Goal: Task Accomplishment & Management: Complete application form

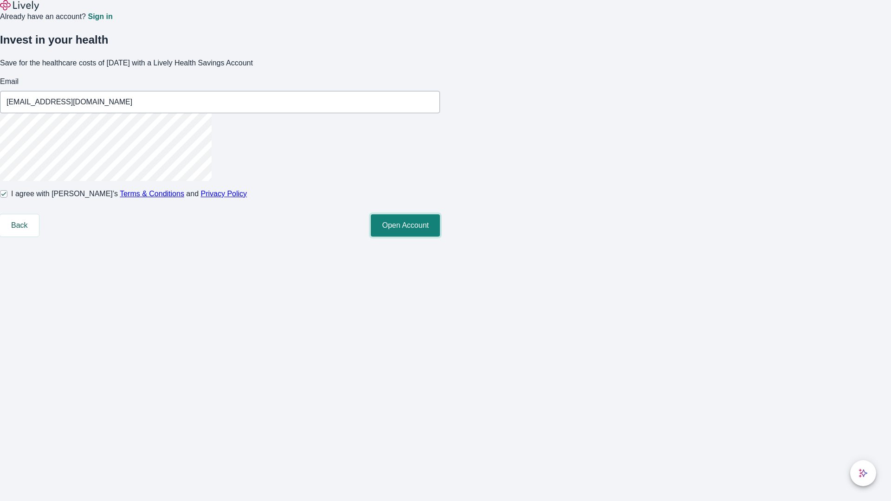
click at [440, 237] on button "Open Account" at bounding box center [405, 225] width 69 height 22
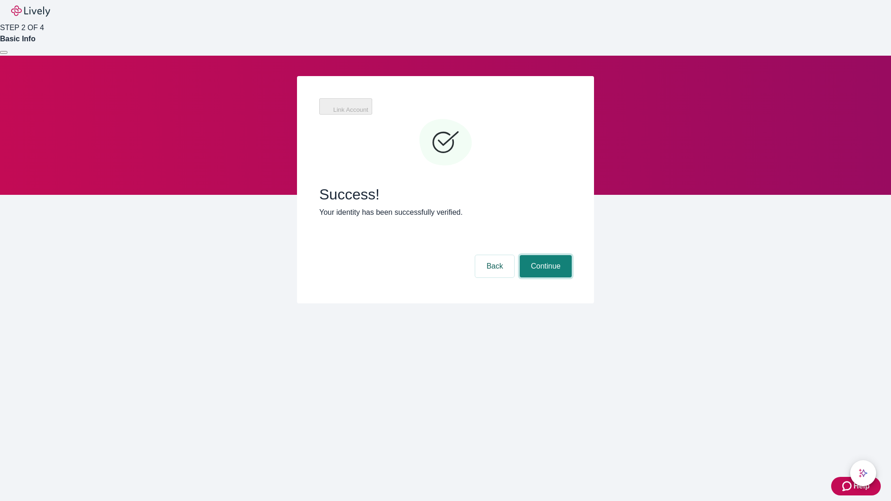
click at [544, 255] on button "Continue" at bounding box center [546, 266] width 52 height 22
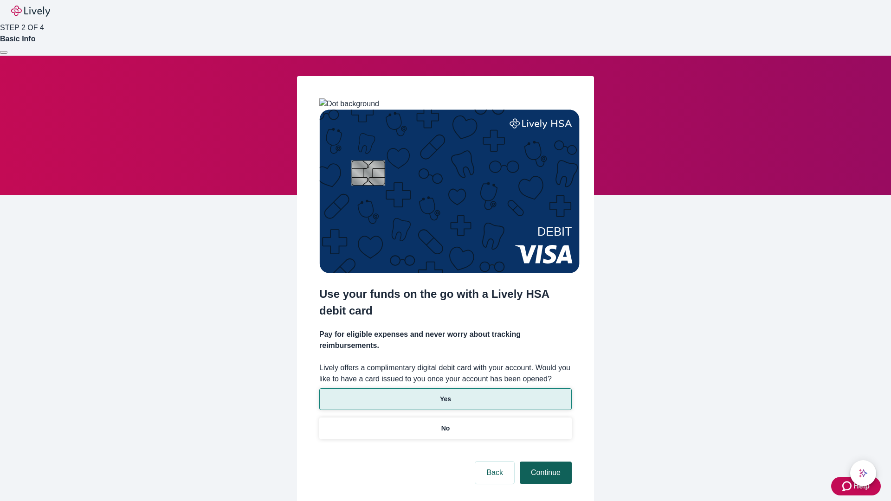
click at [445, 395] on p "Yes" at bounding box center [445, 400] width 11 height 10
click at [544, 462] on button "Continue" at bounding box center [546, 473] width 52 height 22
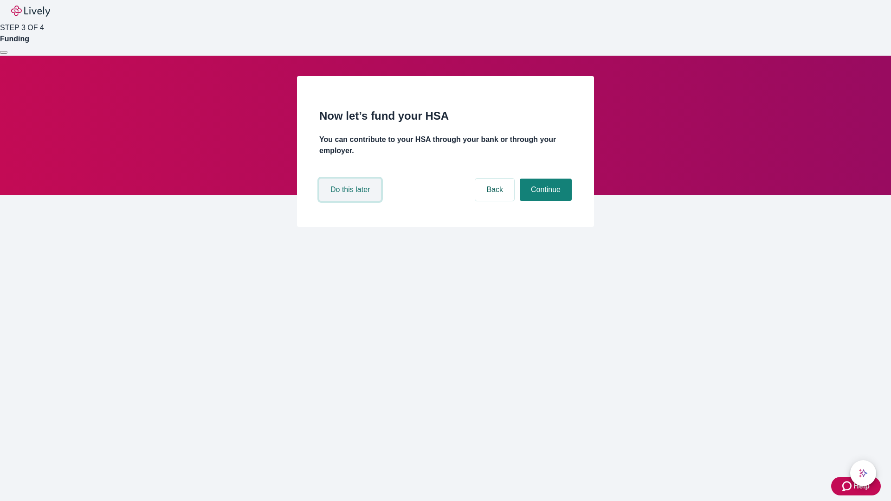
click at [351, 201] on button "Do this later" at bounding box center [350, 190] width 62 height 22
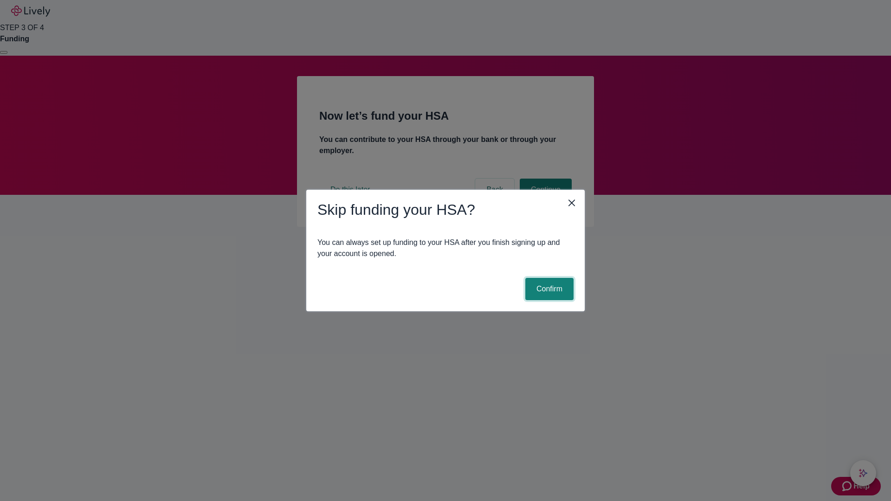
click at [548, 289] on button "Confirm" at bounding box center [549, 289] width 48 height 22
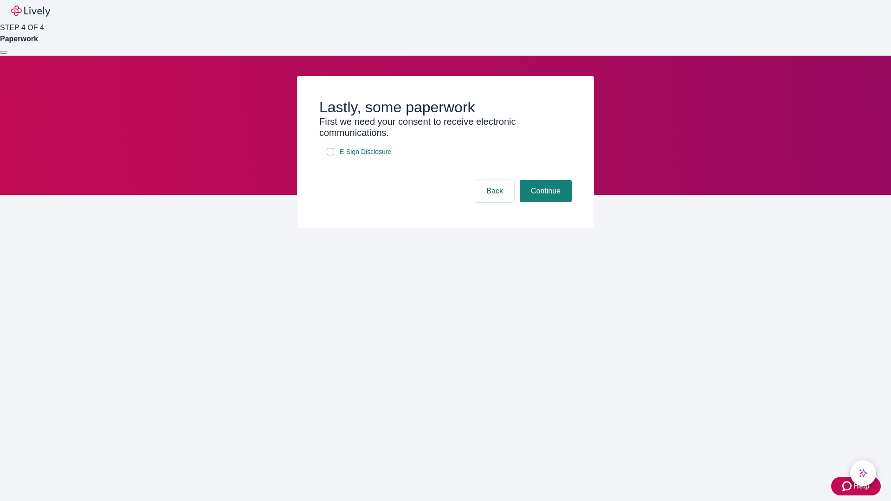
click at [330, 155] on input "E-Sign Disclosure" at bounding box center [330, 151] width 7 height 7
checkbox input "true"
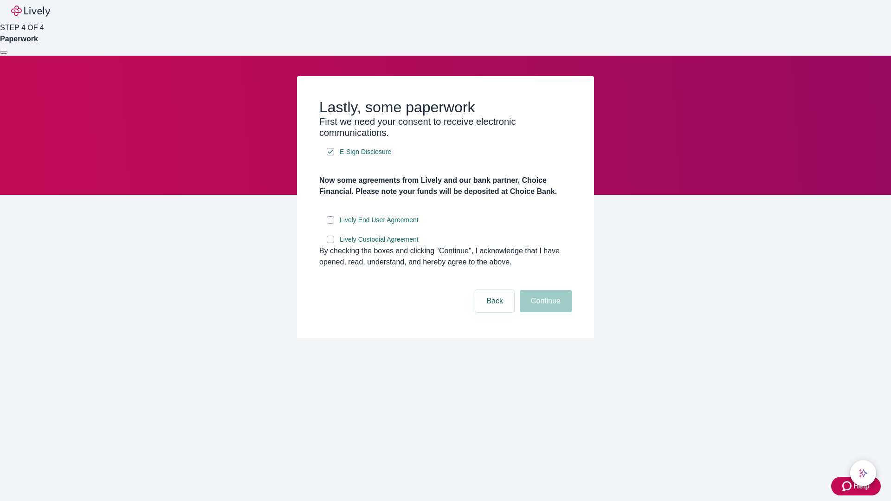
click at [330, 224] on input "Lively End User Agreement" at bounding box center [330, 219] width 7 height 7
checkbox input "true"
click at [330, 243] on input "Lively Custodial Agreement" at bounding box center [330, 239] width 7 height 7
checkbox input "true"
click at [544, 312] on button "Continue" at bounding box center [546, 301] width 52 height 22
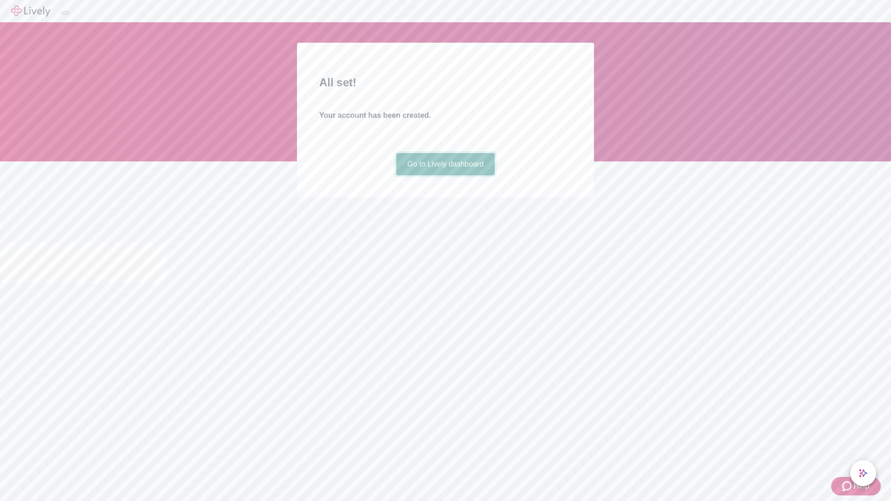
click at [445, 175] on link "Go to Lively dashboard" at bounding box center [445, 164] width 99 height 22
